Goal: Complete application form

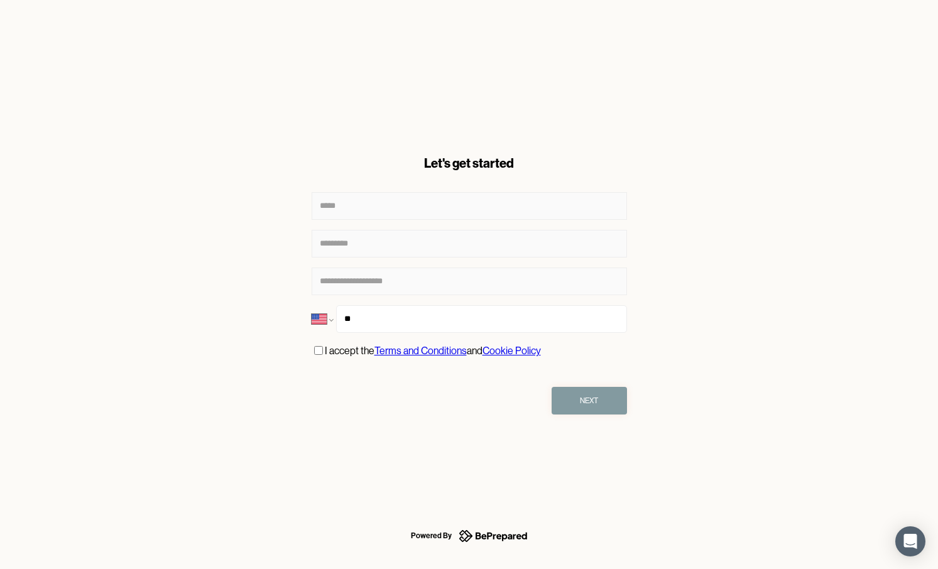
select select "**"
click at [314, 357] on div "I accept the Terms and Conditions and Cookie Policy" at bounding box center [469, 351] width 315 height 16
click at [616, 404] on button "Next" at bounding box center [588, 401] width 75 height 28
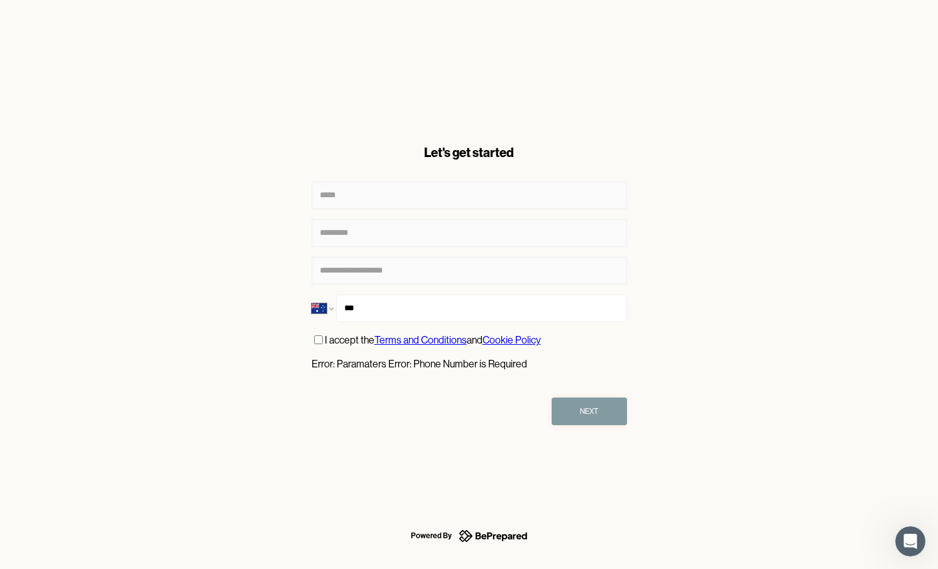
click at [359, 305] on input "***" at bounding box center [481, 309] width 290 height 28
type input "**********"
click at [607, 404] on button "Next" at bounding box center [588, 412] width 75 height 28
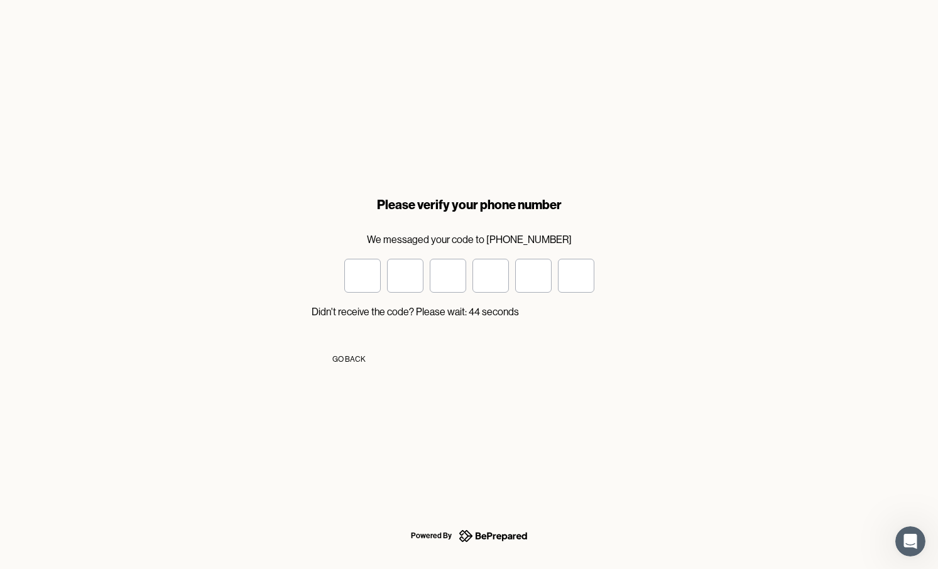
type input "*"
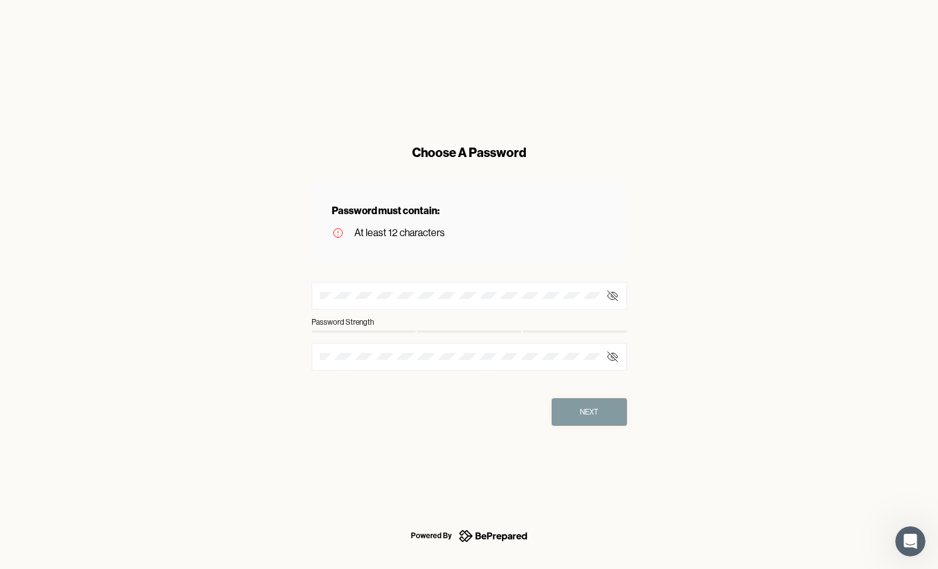
click at [377, 301] on div at bounding box center [469, 296] width 315 height 28
click at [372, 300] on div at bounding box center [469, 296] width 315 height 28
click at [370, 291] on div at bounding box center [469, 296] width 315 height 28
click at [607, 293] on icon at bounding box center [612, 296] width 13 height 13
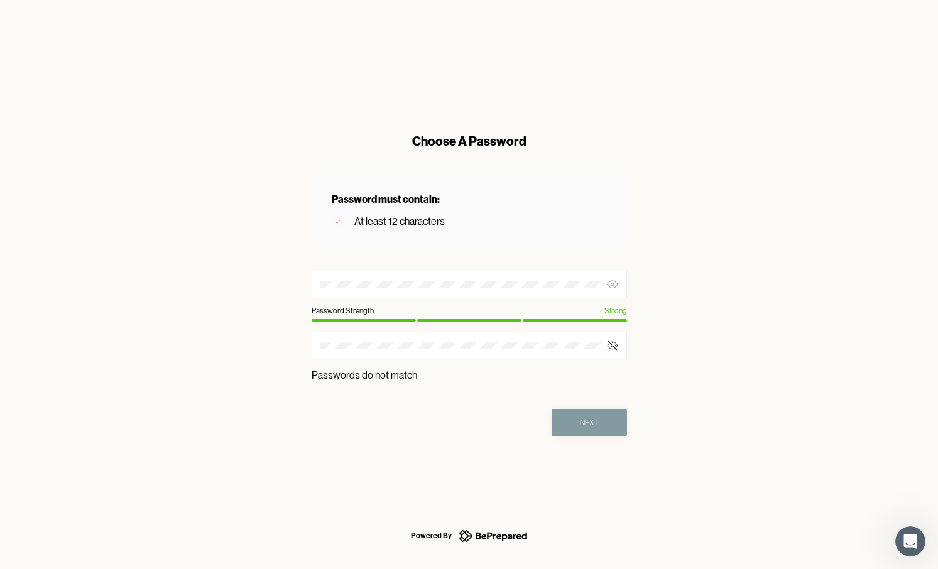
click at [613, 345] on icon at bounding box center [612, 346] width 10 height 8
click at [614, 285] on icon at bounding box center [612, 284] width 13 height 13
click at [614, 286] on icon at bounding box center [612, 284] width 13 height 13
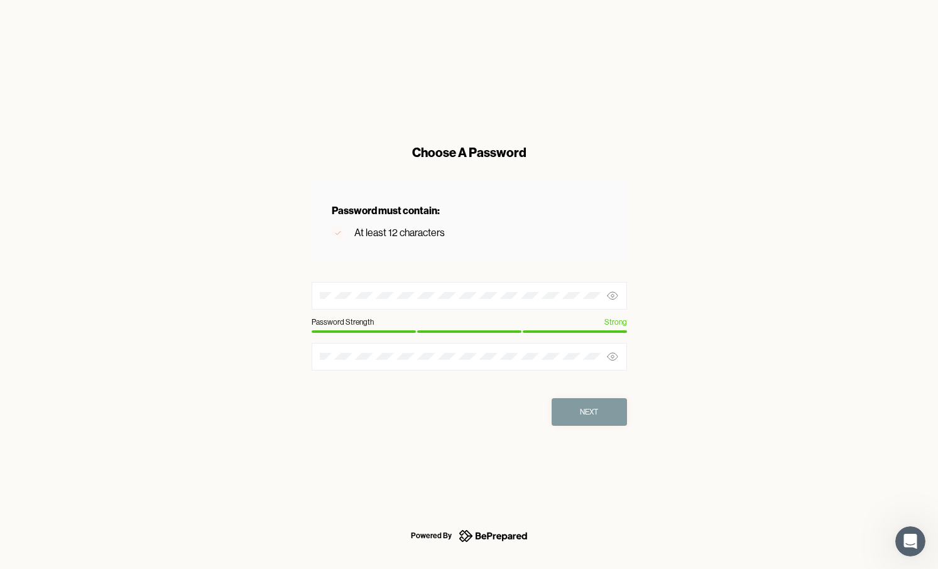
click at [615, 296] on icon at bounding box center [612, 296] width 13 height 13
click at [615, 359] on icon at bounding box center [612, 357] width 10 height 8
click at [606, 416] on button "Next" at bounding box center [588, 412] width 75 height 28
